Goal: Find specific page/section: Find specific page/section

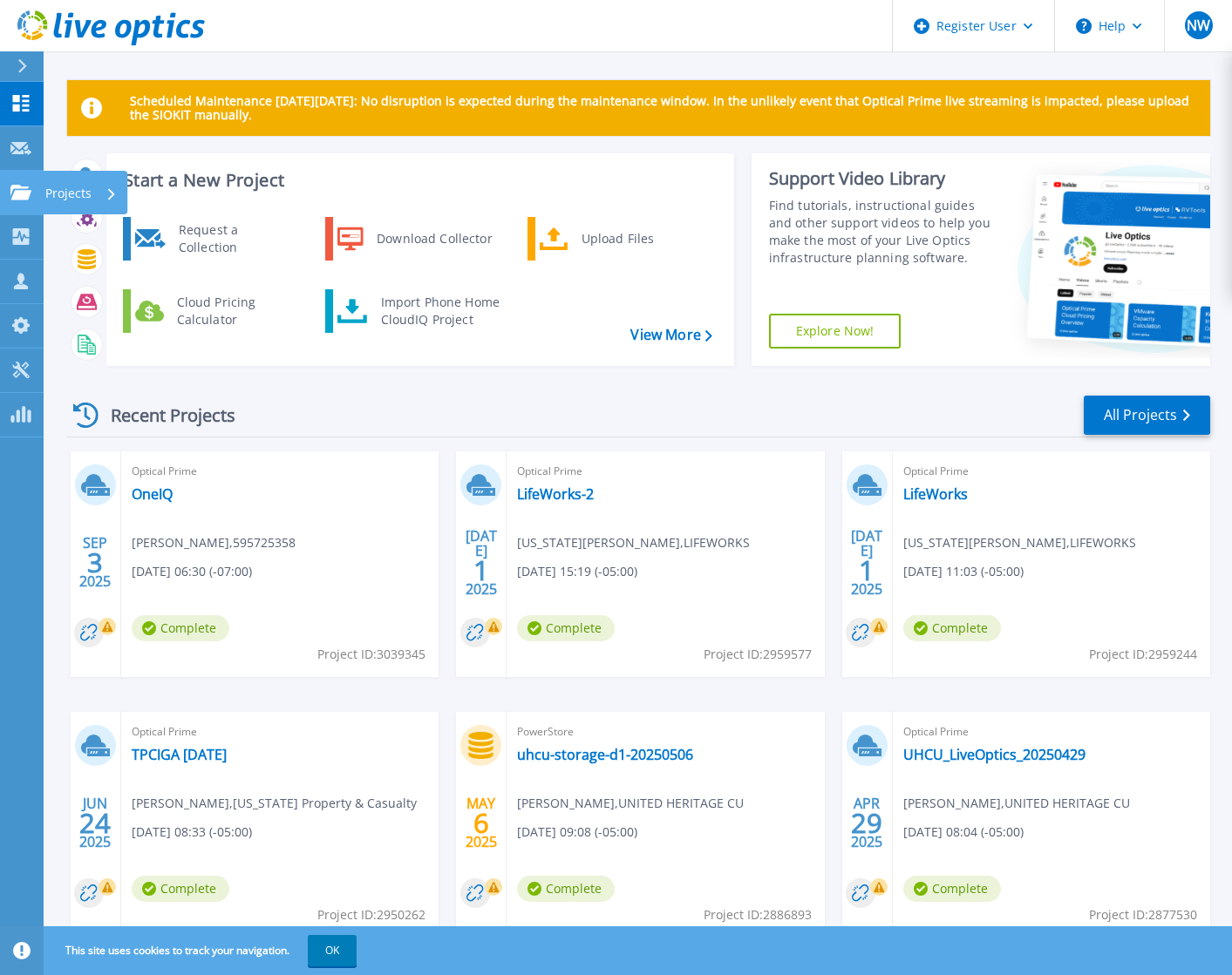
click at [17, 189] on icon at bounding box center [21, 192] width 21 height 15
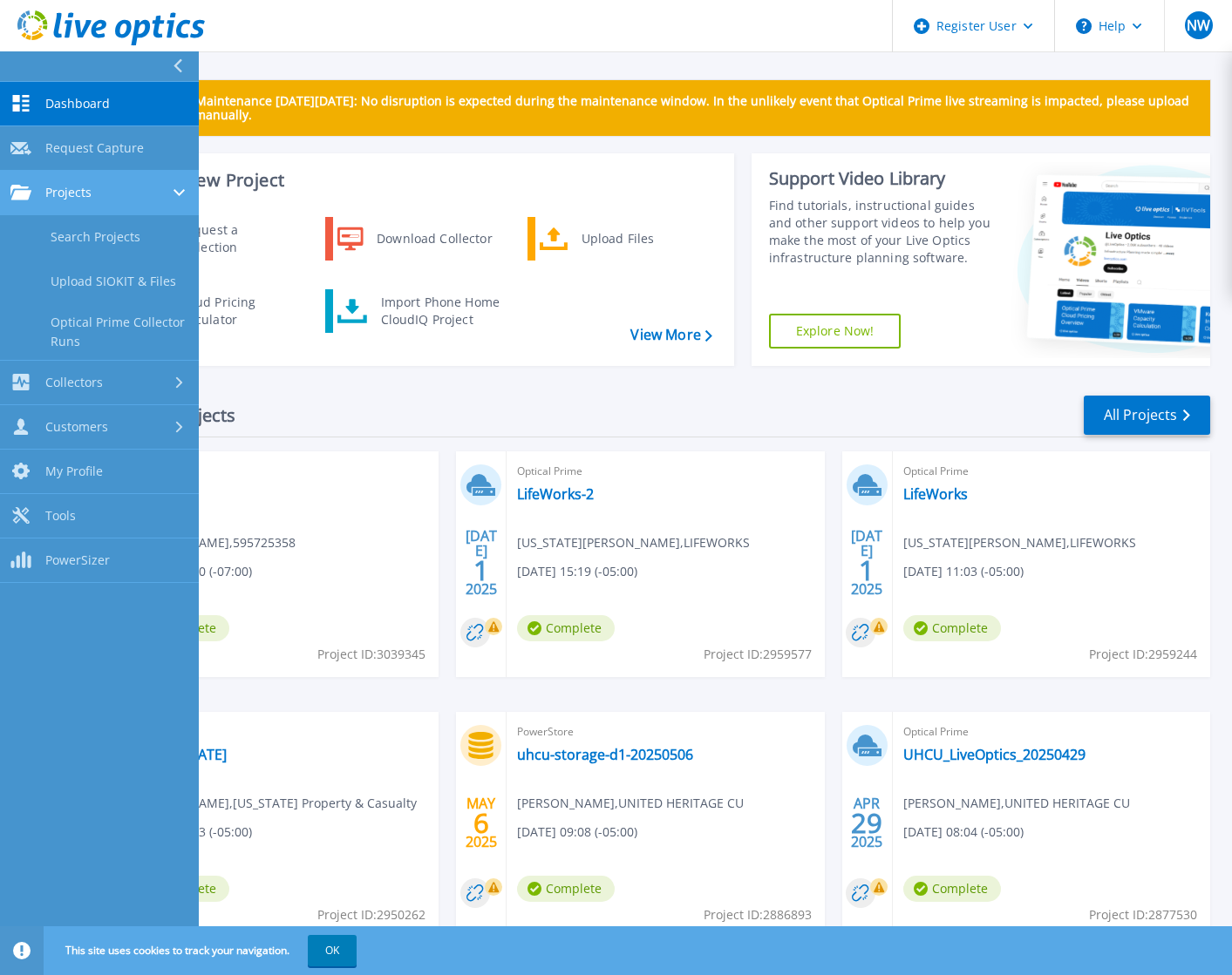
click at [59, 189] on span "Projects" at bounding box center [68, 193] width 46 height 16
drag, startPoint x: 65, startPoint y: 198, endPoint x: 68, endPoint y: 213, distance: 15.3
click at [64, 199] on span "Projects" at bounding box center [68, 193] width 46 height 16
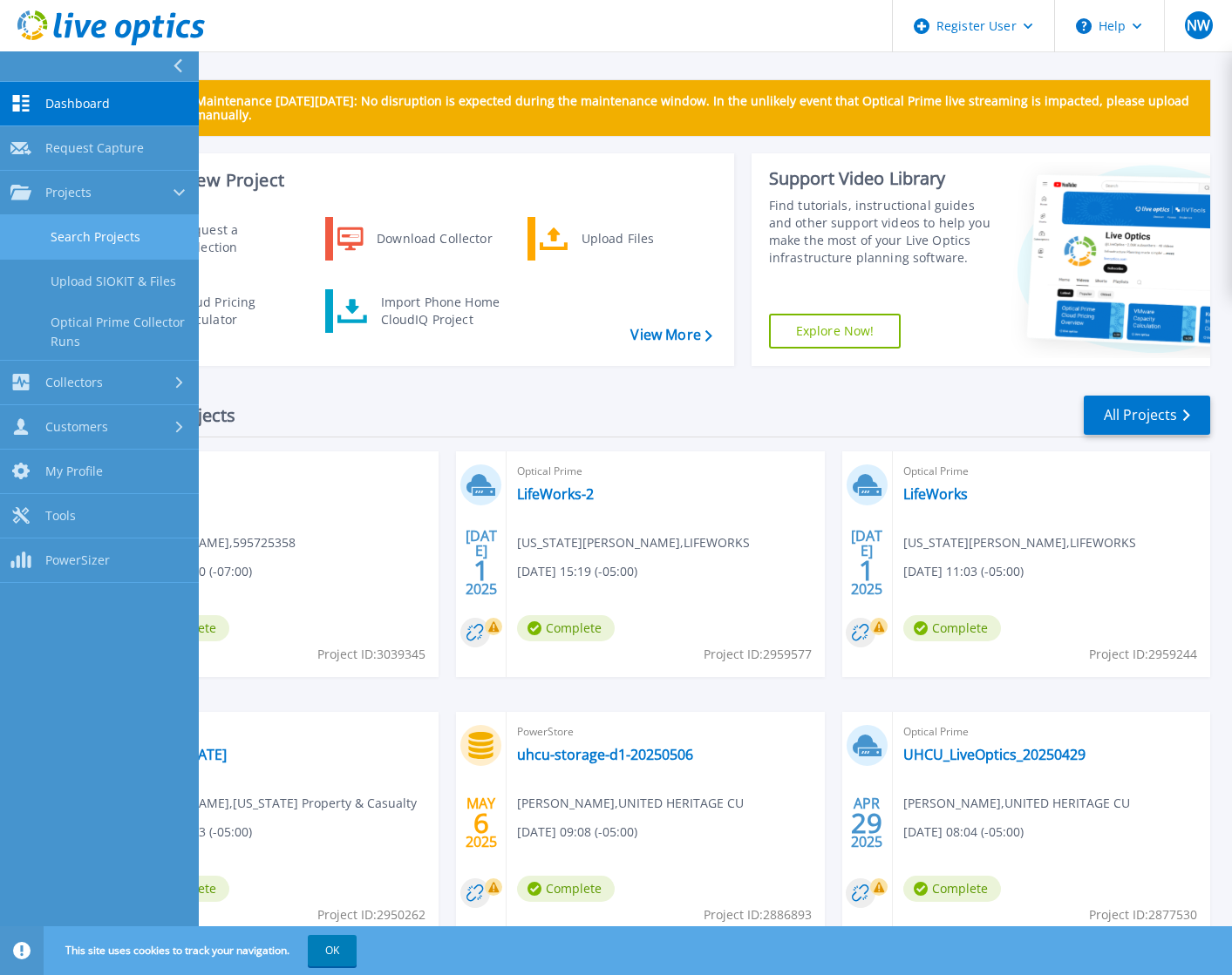
click at [74, 228] on link "Search Projects" at bounding box center [100, 237] width 199 height 45
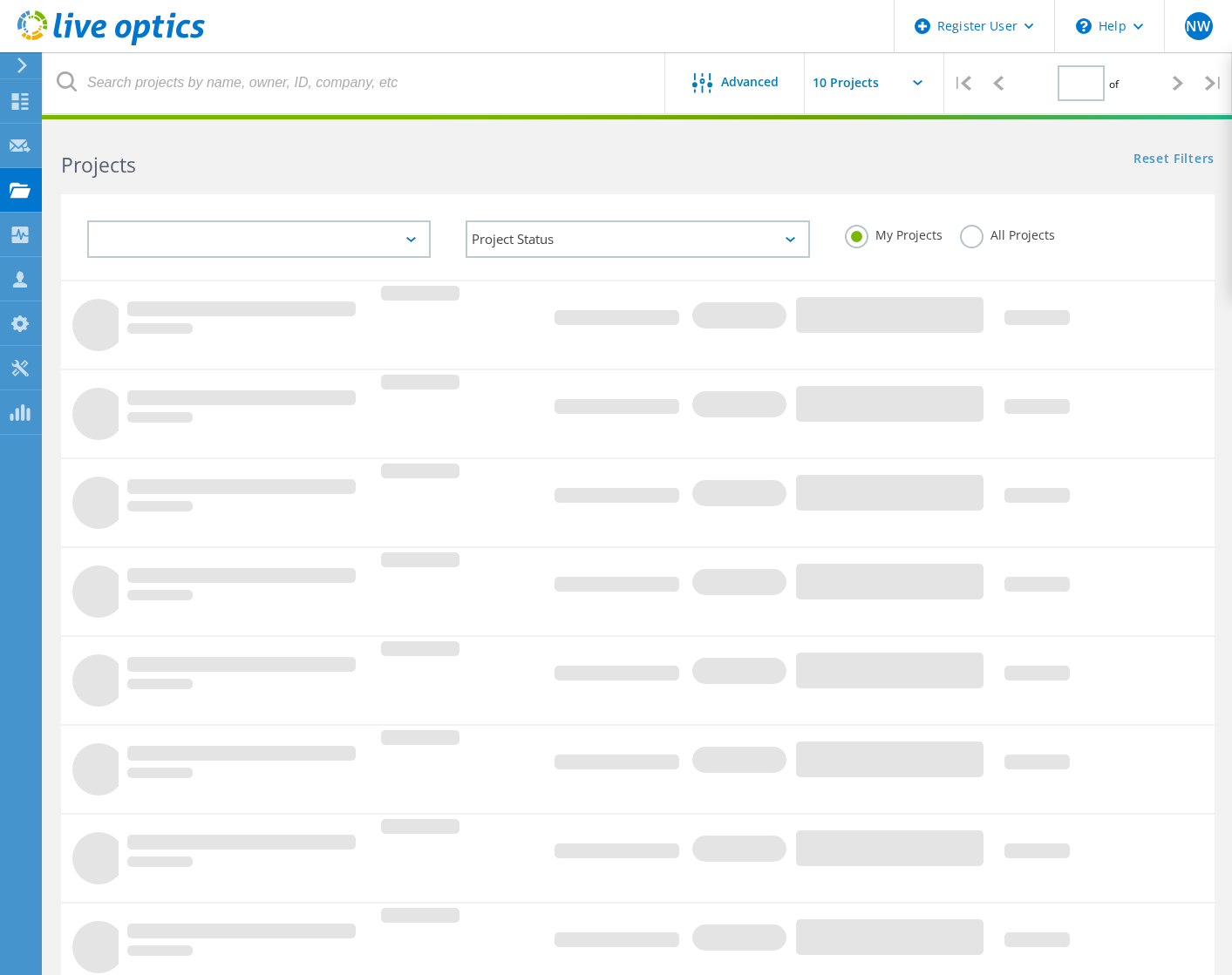
type input "1"
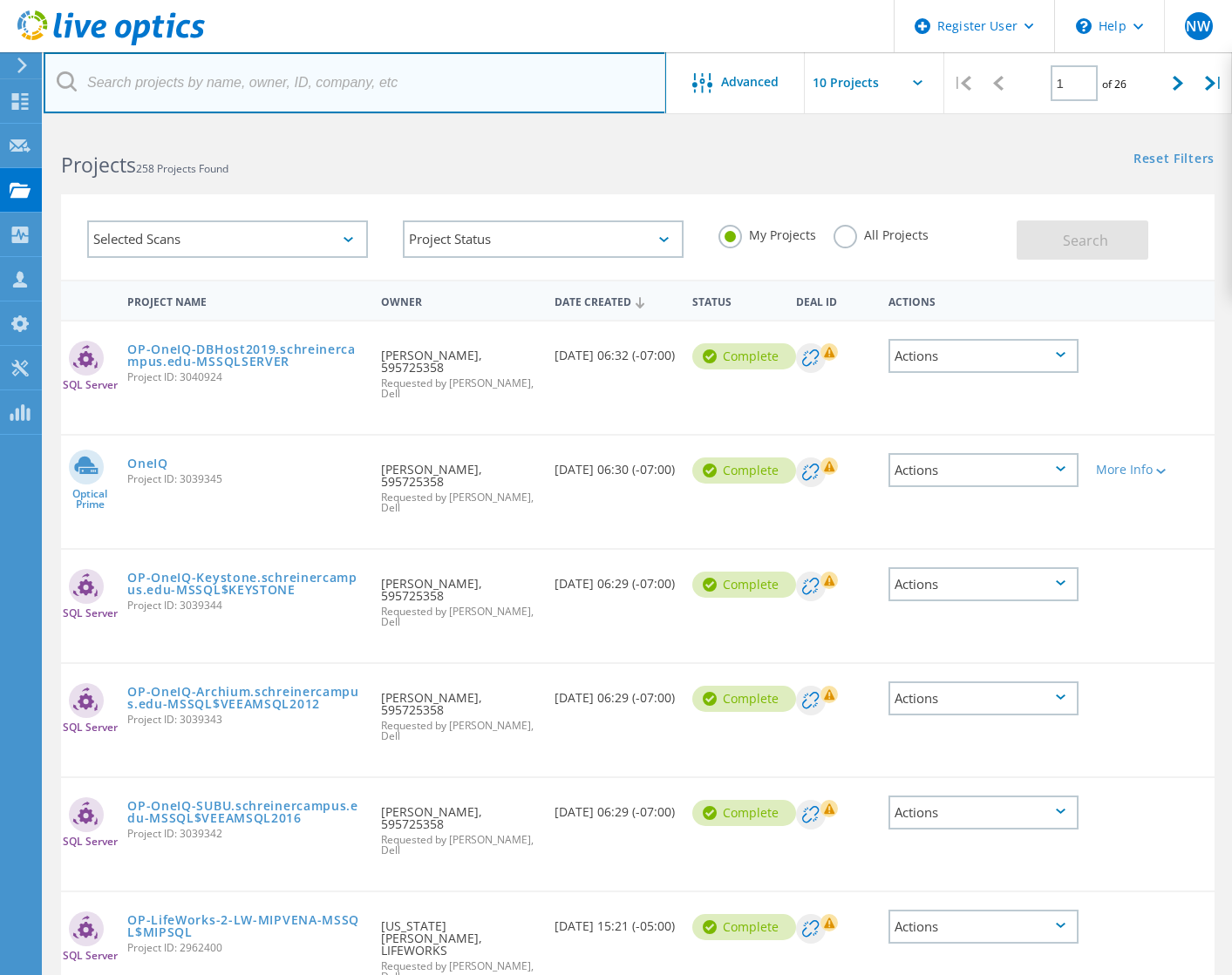
click at [228, 74] on input "text" at bounding box center [354, 83] width 623 height 61
type input "higgin"
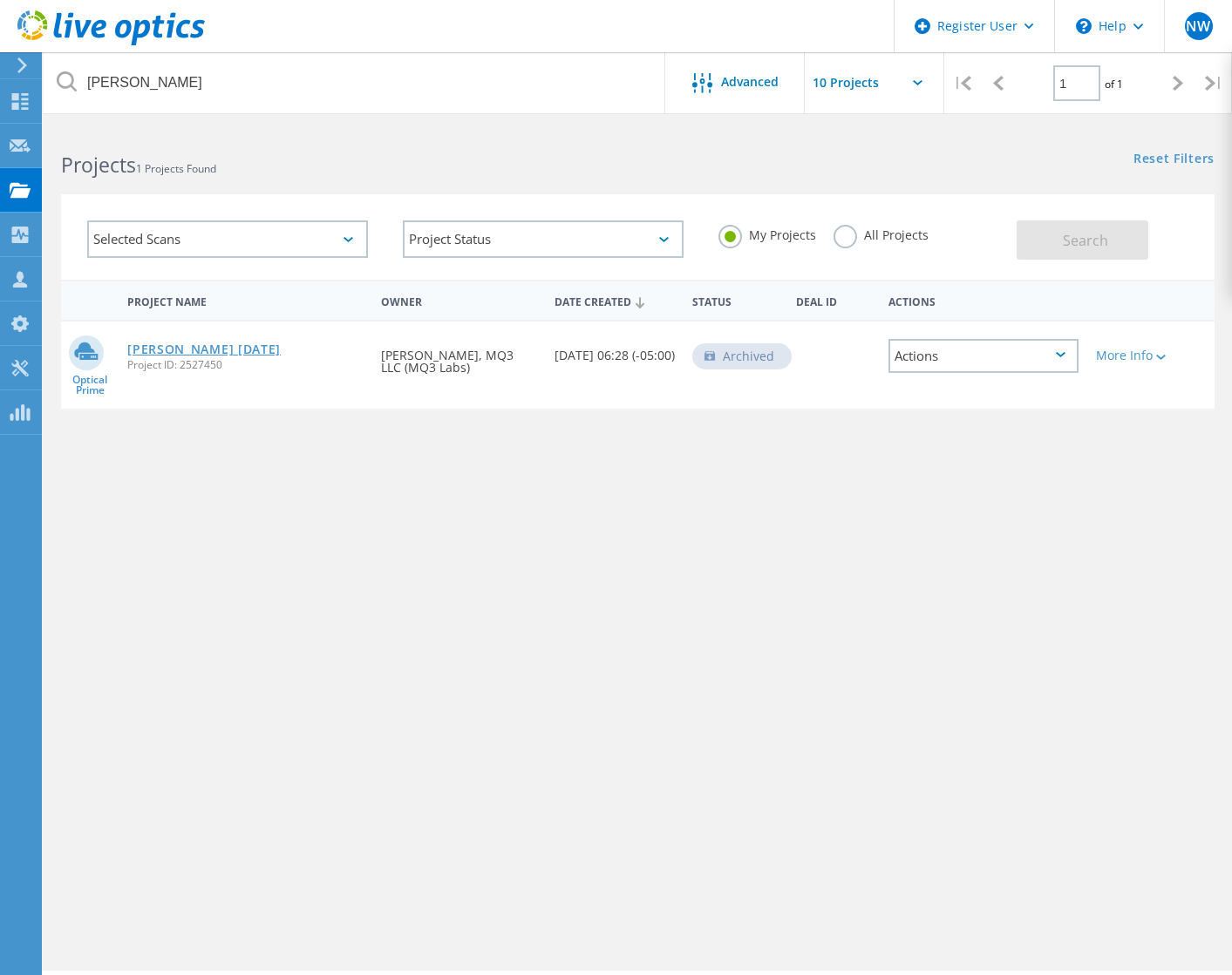
click at [195, 351] on link "[PERSON_NAME] [DATE]" at bounding box center [204, 349] width 154 height 12
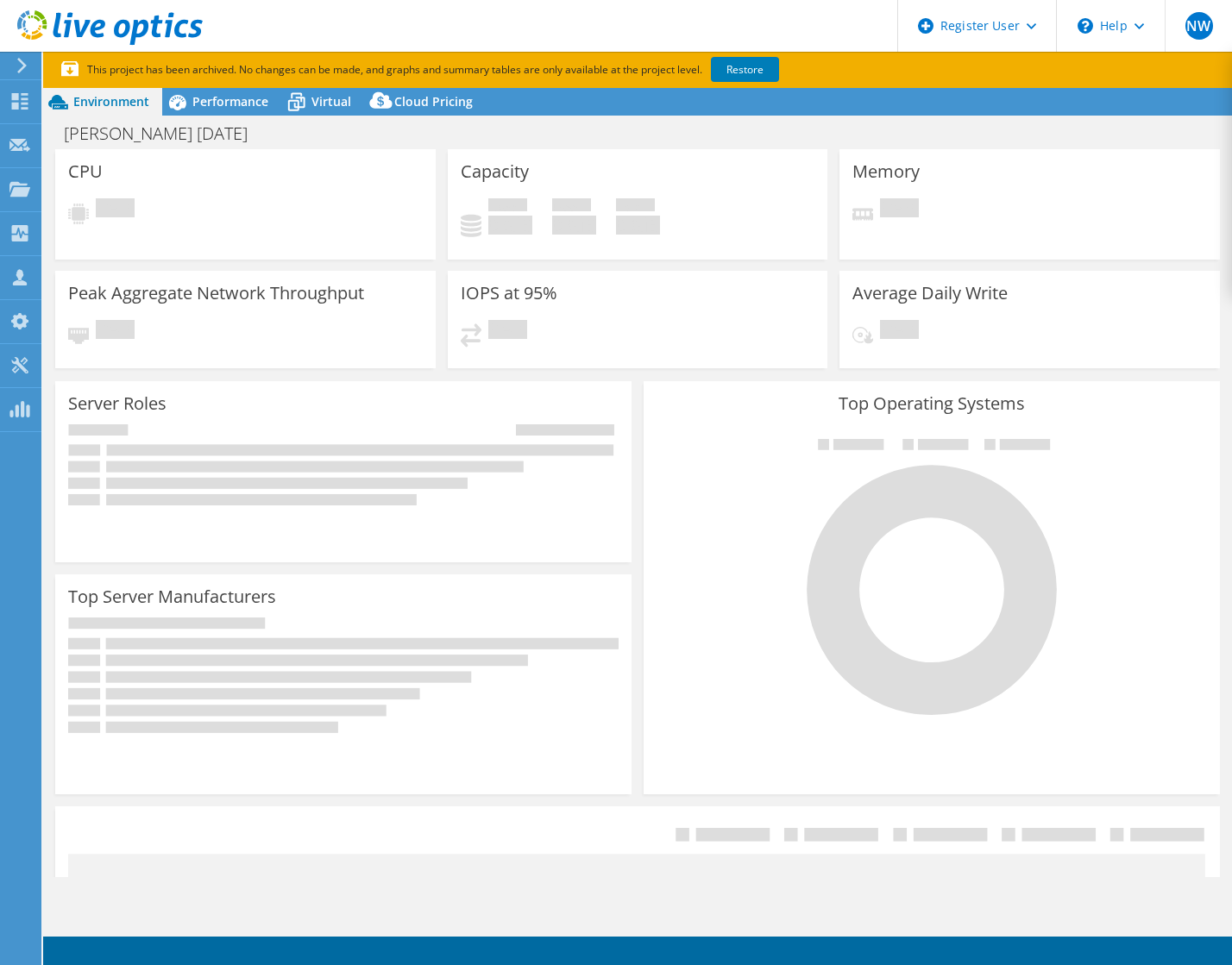
select select "USD"
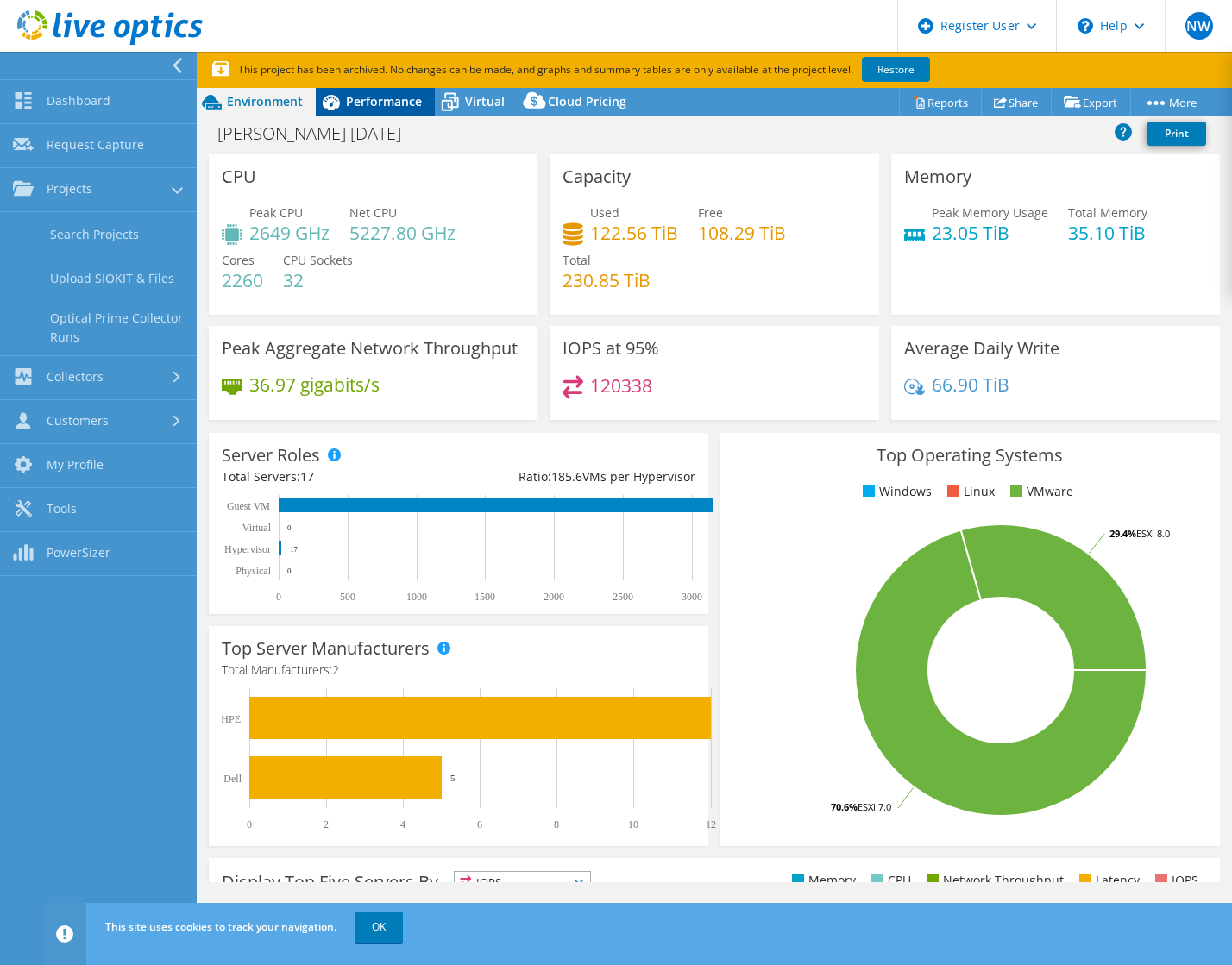
click at [352, 98] on span "Performance" at bounding box center [384, 101] width 76 height 16
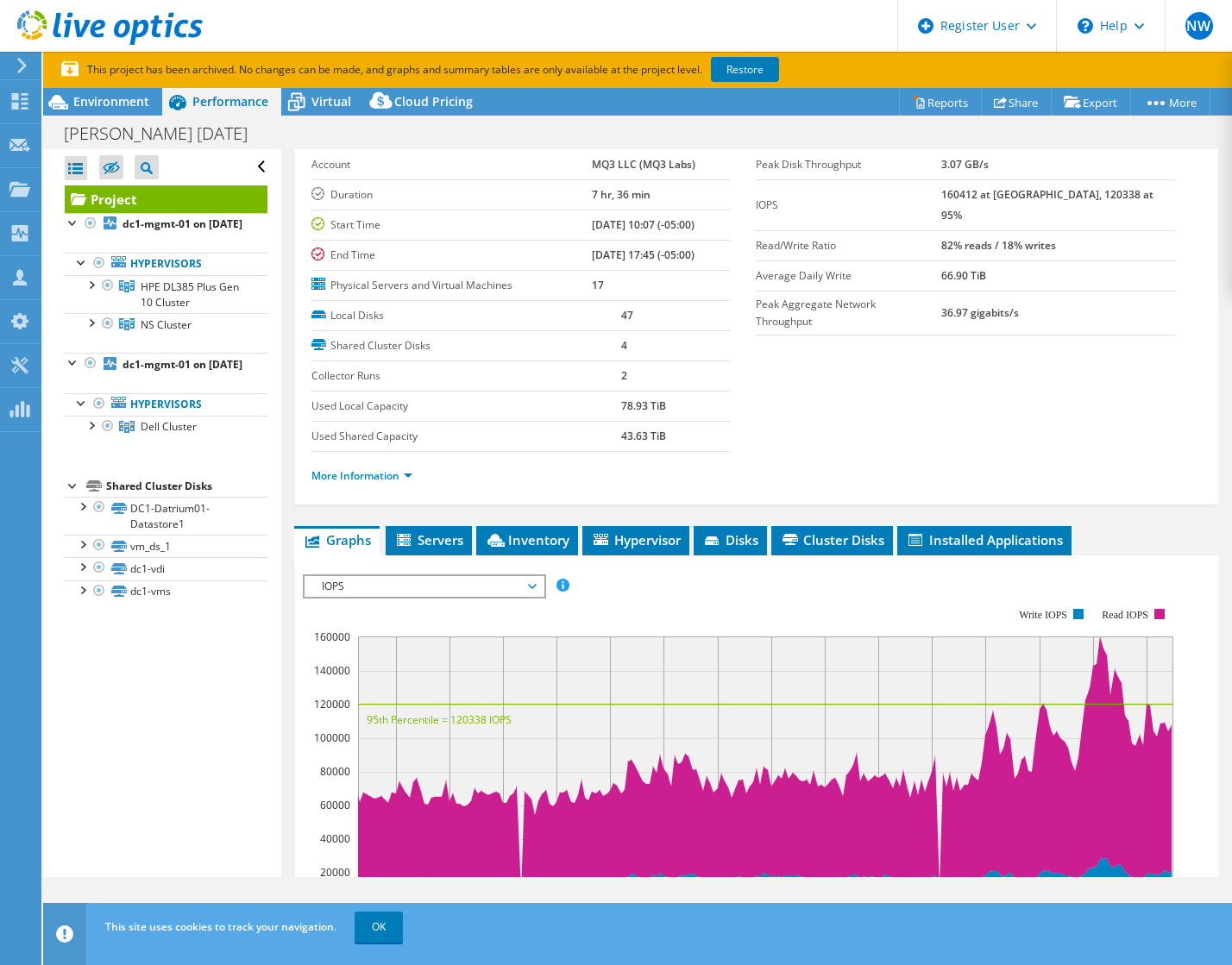
scroll to position [173, 0]
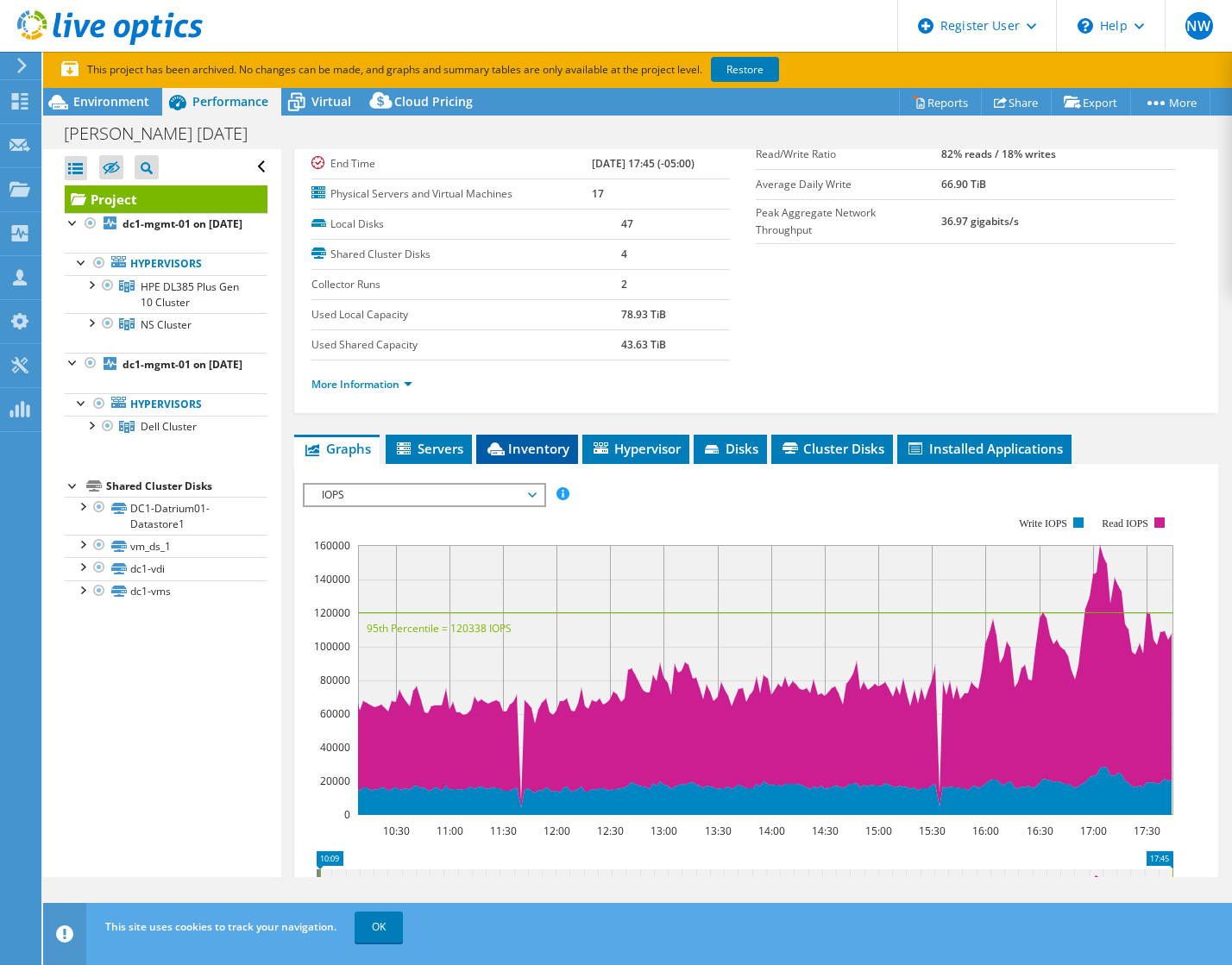
click at [505, 448] on span "Inventory" at bounding box center [527, 448] width 85 height 17
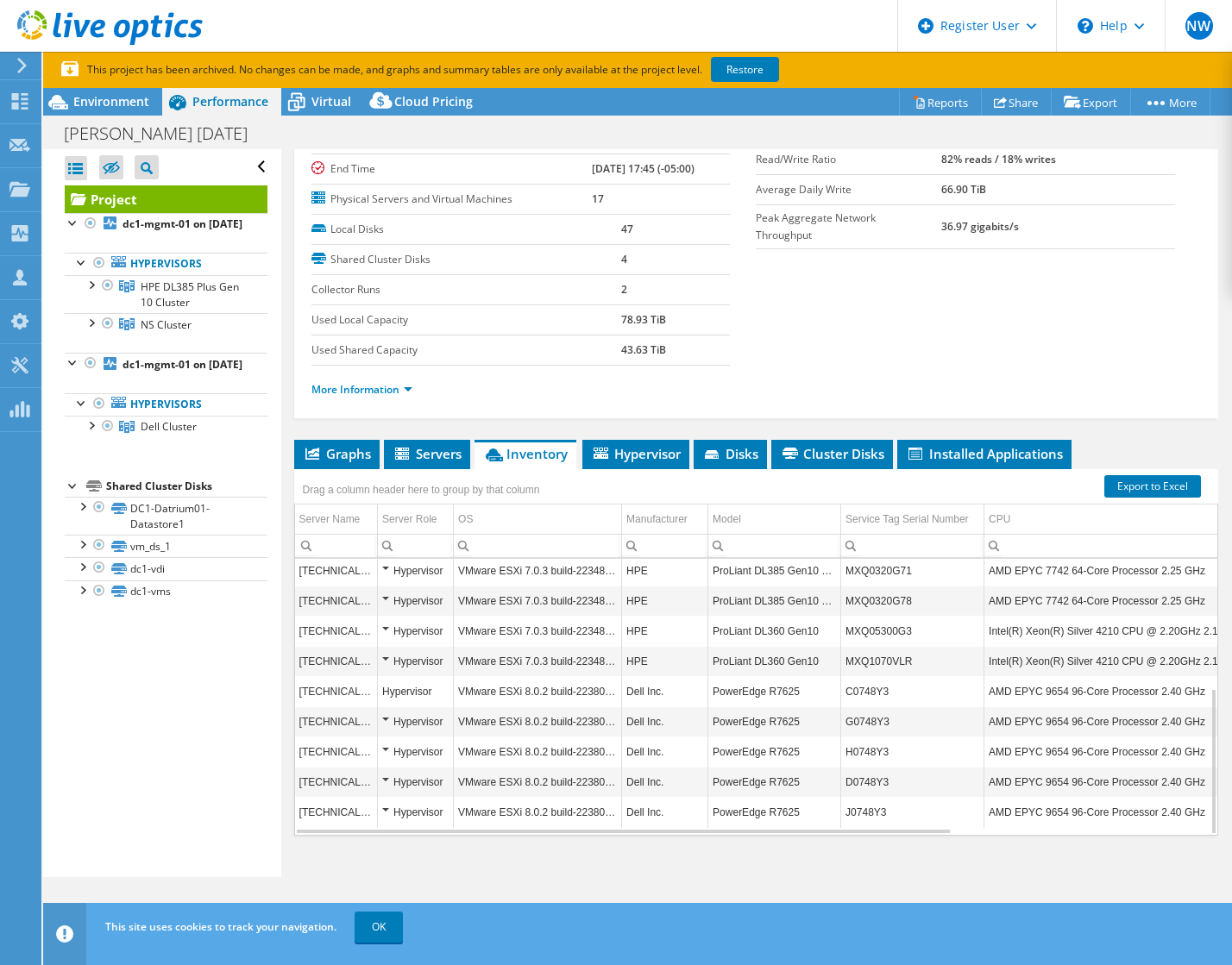
scroll to position [192, 0]
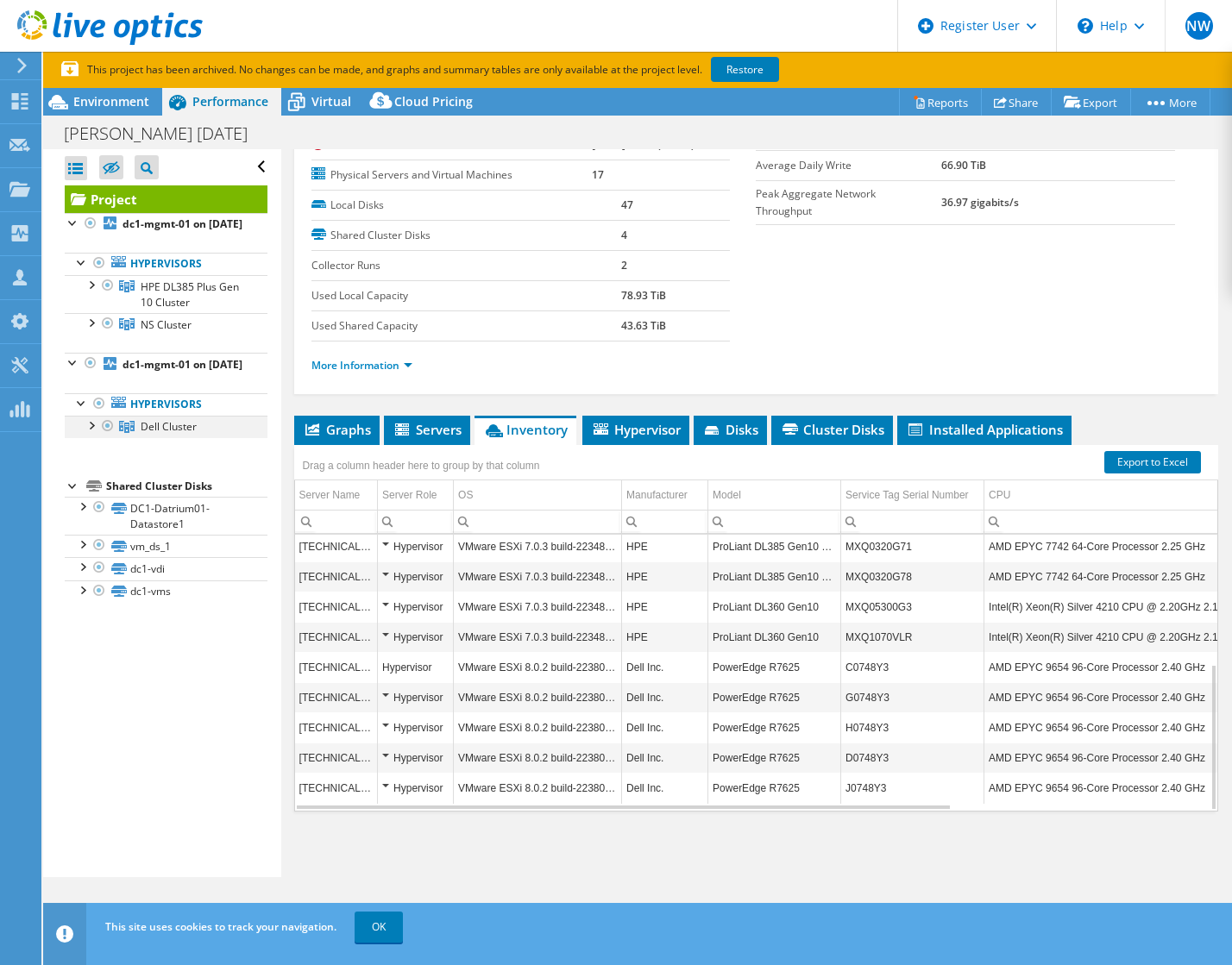
click at [90, 433] on div at bounding box center [91, 424] width 17 height 17
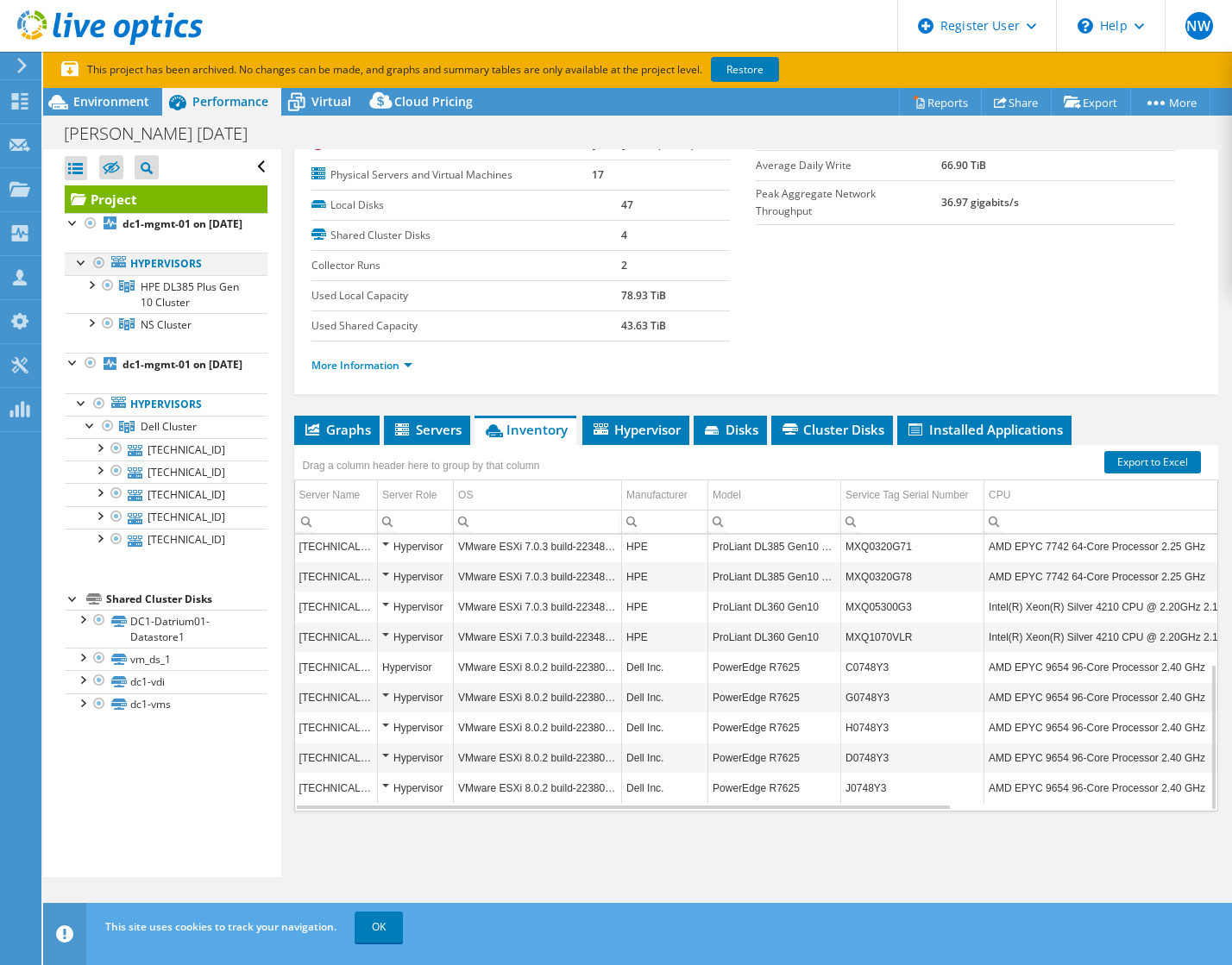
click at [98, 273] on div at bounding box center [99, 263] width 17 height 21
click at [97, 273] on div at bounding box center [99, 263] width 17 height 21
